Goal: Find contact information: Find contact information

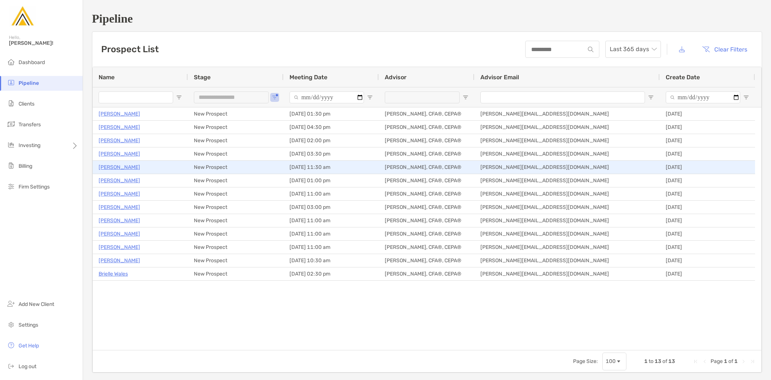
click at [128, 165] on p "[PERSON_NAME]" at bounding box center [120, 167] width 42 height 9
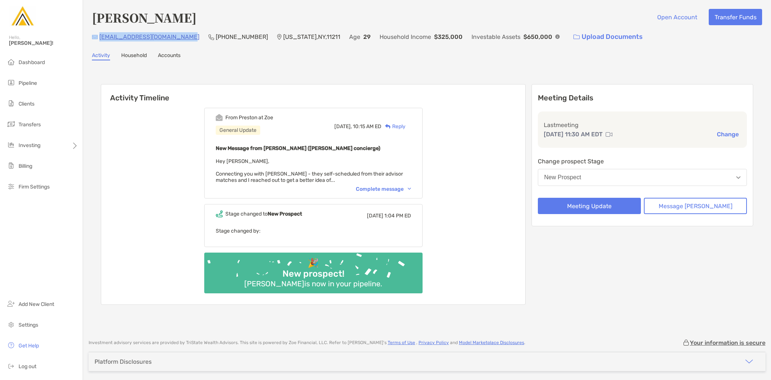
drag, startPoint x: 187, startPoint y: 36, endPoint x: 96, endPoint y: 36, distance: 90.1
click at [96, 36] on div "mitchgoldhaber109@gmail.com (561) 767-0720 New York , NY , 11211 Age 29 Househo…" at bounding box center [427, 37] width 670 height 16
click at [51, 80] on li "Pipeline" at bounding box center [41, 83] width 83 height 15
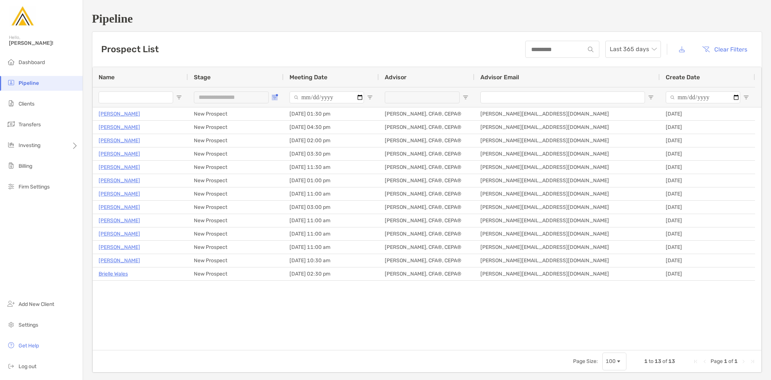
click at [274, 95] on button "Open Filter Menu" at bounding box center [275, 98] width 6 height 6
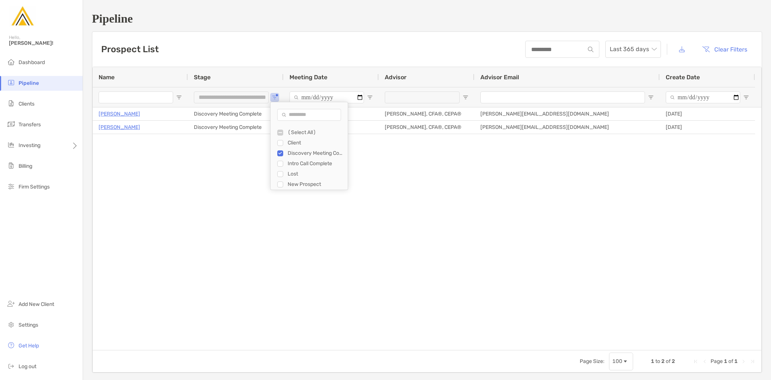
click at [285, 164] on div "Intro Call Complete" at bounding box center [312, 164] width 70 height 10
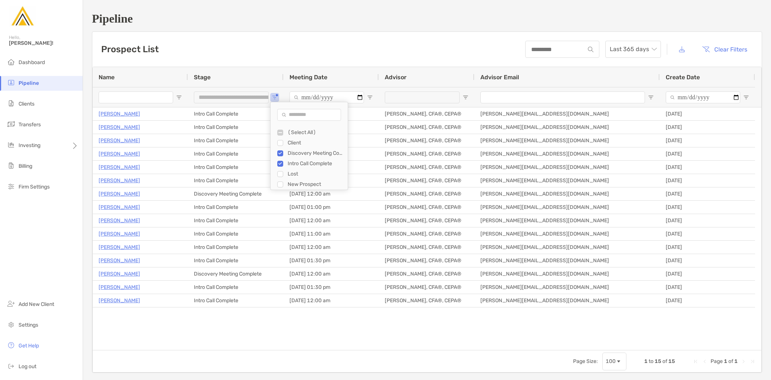
type input "**********"
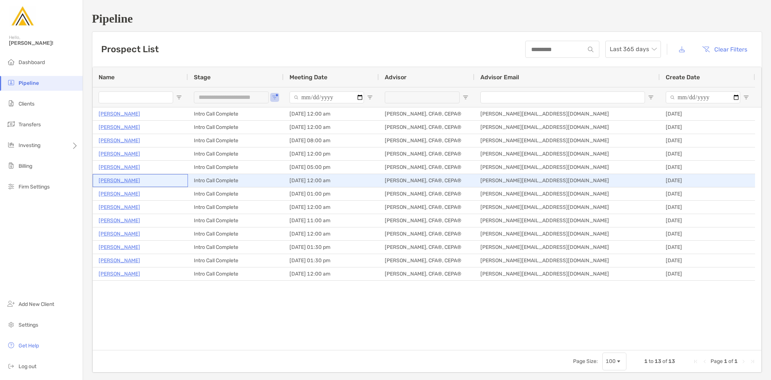
click at [138, 181] on p "[PERSON_NAME]" at bounding box center [120, 180] width 42 height 9
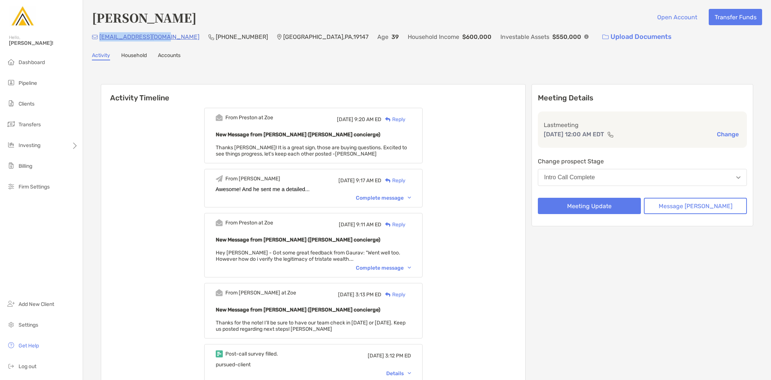
drag, startPoint x: 0, startPoint y: 0, endPoint x: 100, endPoint y: 42, distance: 109.0
click at [100, 42] on div "[EMAIL_ADDRESS][DOMAIN_NAME] (224) 999-[GEOGRAPHIC_DATA] Age [DEMOGRAPHIC_DATA]…" at bounding box center [427, 37] width 670 height 16
copy p "[EMAIL_ADDRESS][DOMAIN_NAME]"
